Goal: Information Seeking & Learning: Learn about a topic

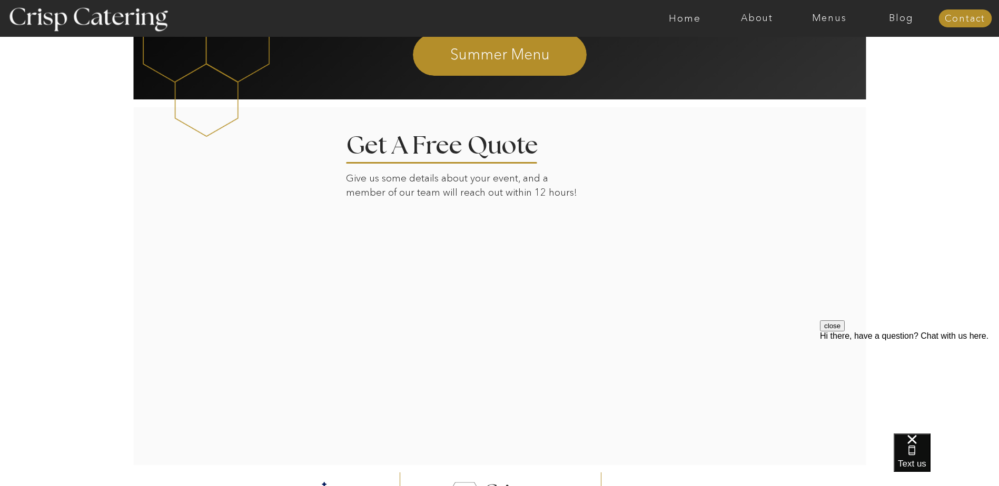
scroll to position [1119, 0]
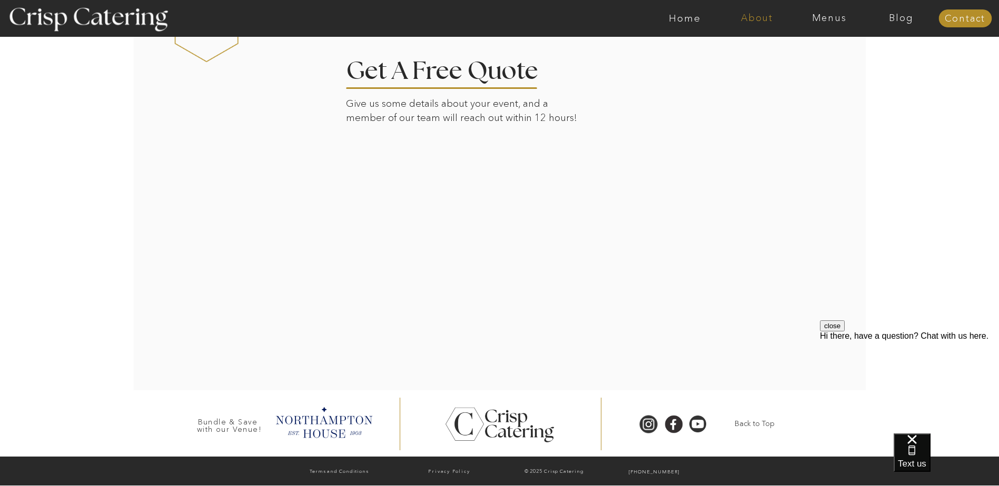
click at [758, 16] on nav "About" at bounding box center [757, 18] width 72 height 11
click at [748, 76] on nav "faq" at bounding box center [756, 76] width 53 height 10
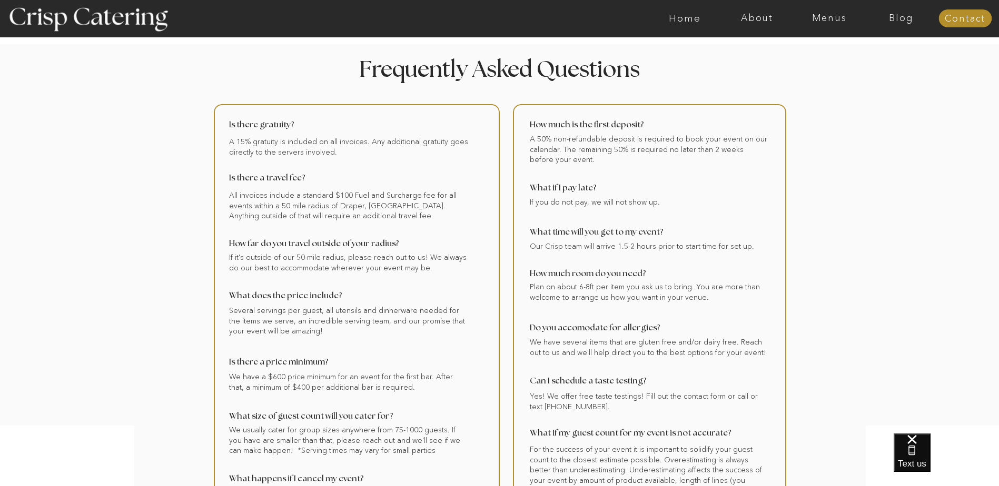
click at [274, 199] on div at bounding box center [357, 319] width 286 height 431
drag, startPoint x: 241, startPoint y: 193, endPoint x: 398, endPoint y: 207, distance: 157.5
click at [398, 207] on div at bounding box center [357, 319] width 286 height 431
click at [431, 195] on div at bounding box center [357, 319] width 286 height 431
click at [325, 198] on div at bounding box center [357, 319] width 286 height 431
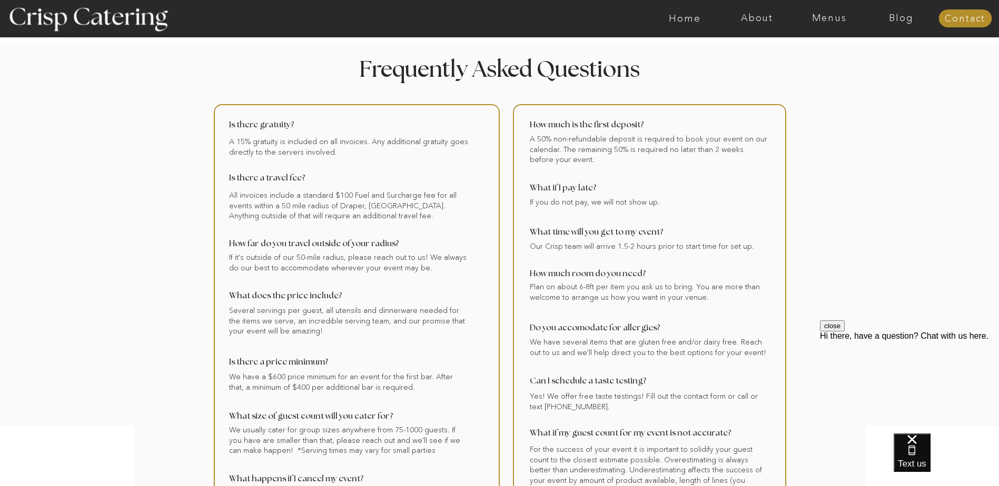
click at [253, 209] on div at bounding box center [357, 319] width 286 height 431
click at [325, 212] on div at bounding box center [357, 319] width 286 height 431
drag, startPoint x: 369, startPoint y: 206, endPoint x: 405, endPoint y: 212, distance: 37.3
click at [374, 208] on div at bounding box center [357, 319] width 286 height 431
click at [407, 213] on div at bounding box center [357, 319] width 286 height 431
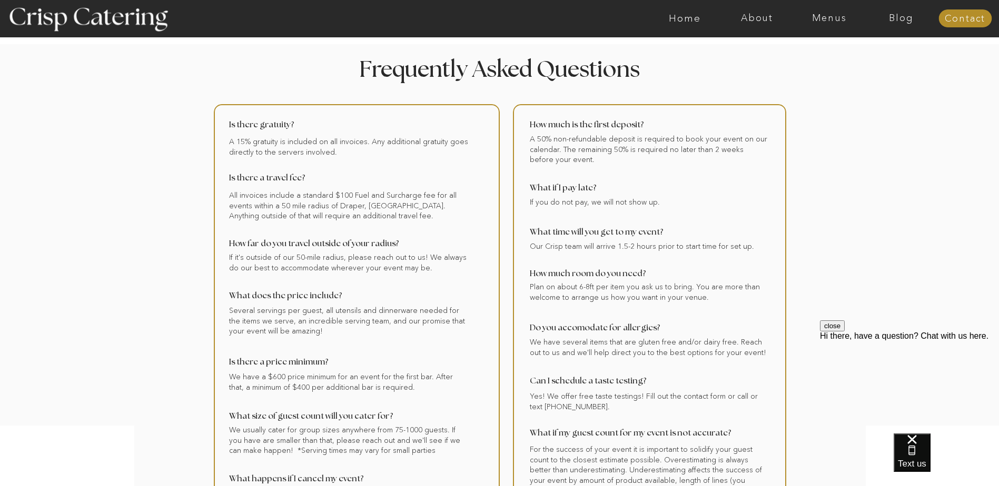
click at [390, 216] on div at bounding box center [357, 319] width 286 height 431
drag, startPoint x: 329, startPoint y: 214, endPoint x: 258, endPoint y: 206, distance: 71.0
click at [258, 206] on div at bounding box center [357, 319] width 286 height 431
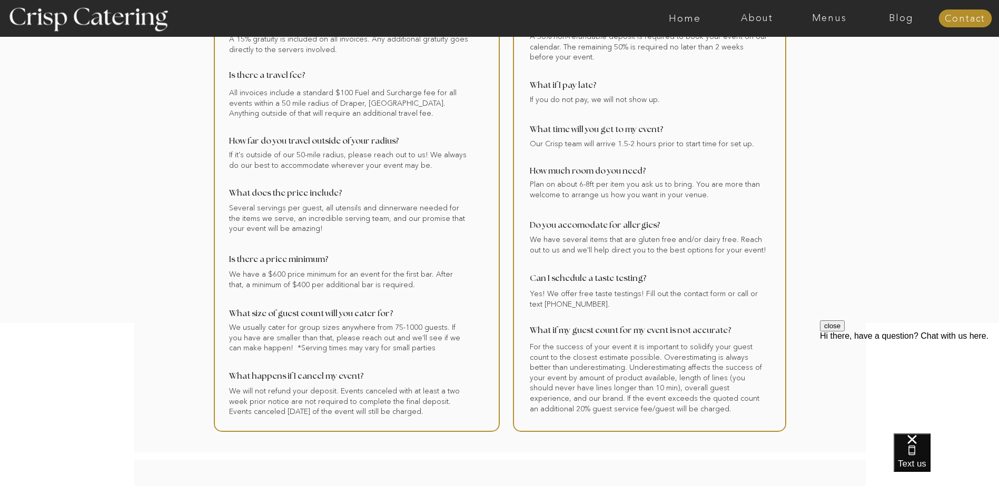
scroll to position [105, 0]
click at [448, 156] on div at bounding box center [357, 214] width 286 height 431
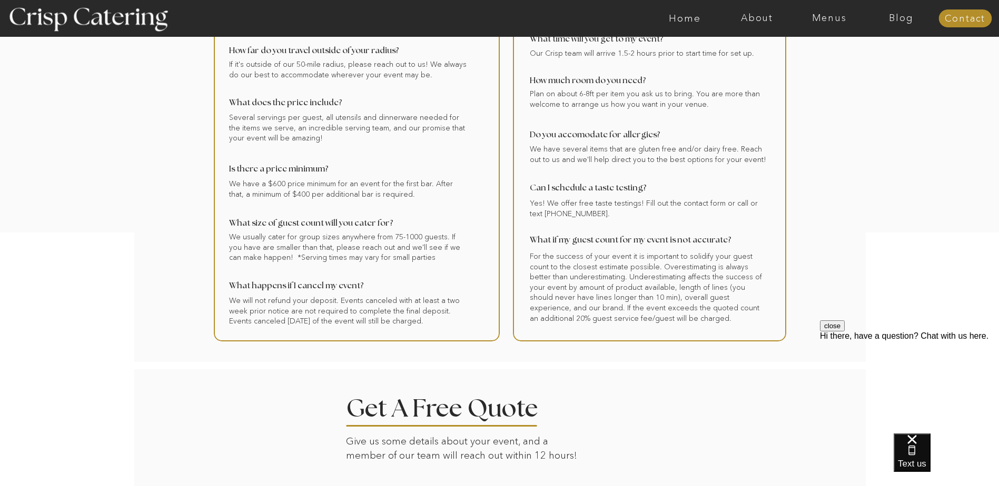
scroll to position [211, 0]
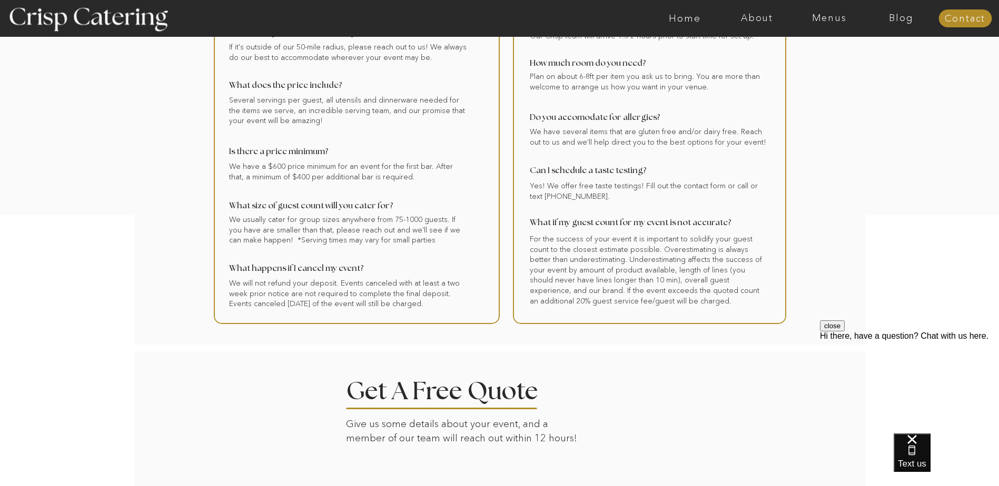
click at [392, 228] on div at bounding box center [357, 109] width 286 height 431
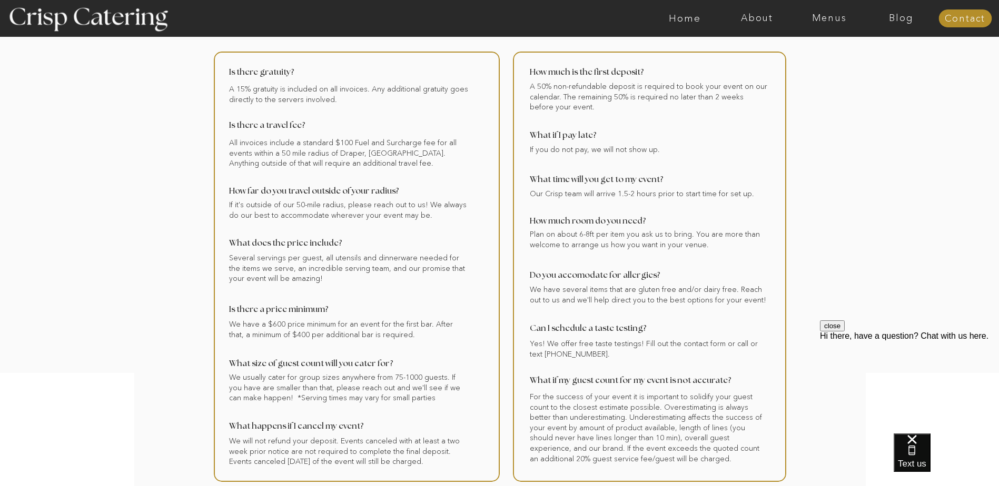
scroll to position [105, 0]
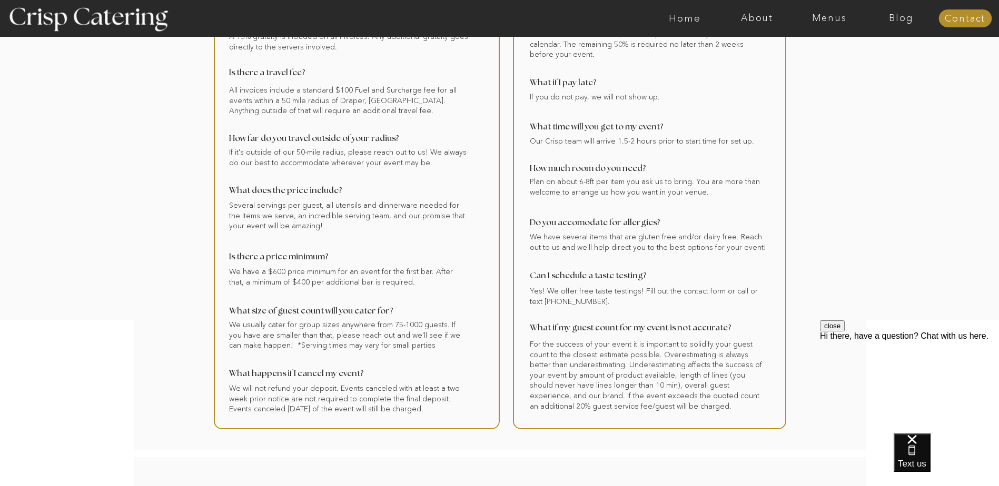
click at [574, 182] on div at bounding box center [649, 214] width 273 height 431
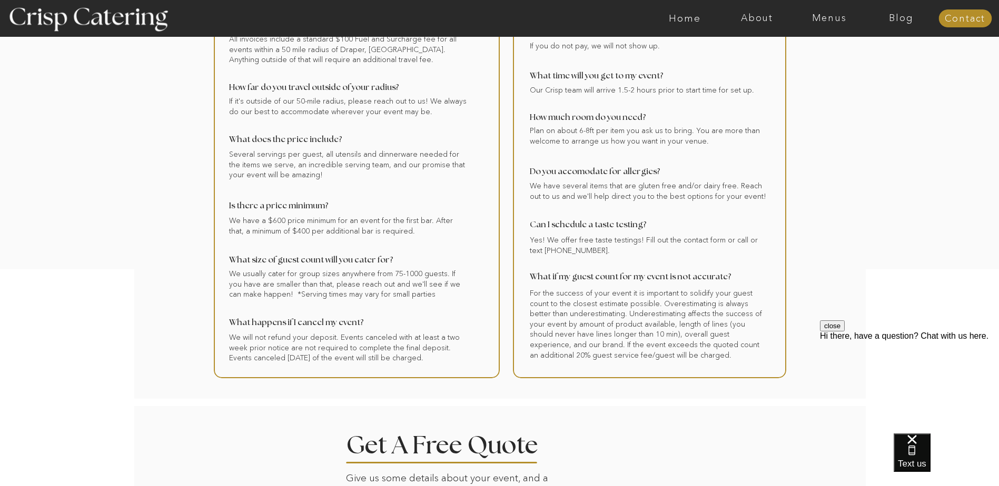
scroll to position [158, 0]
